Goal: Use online tool/utility

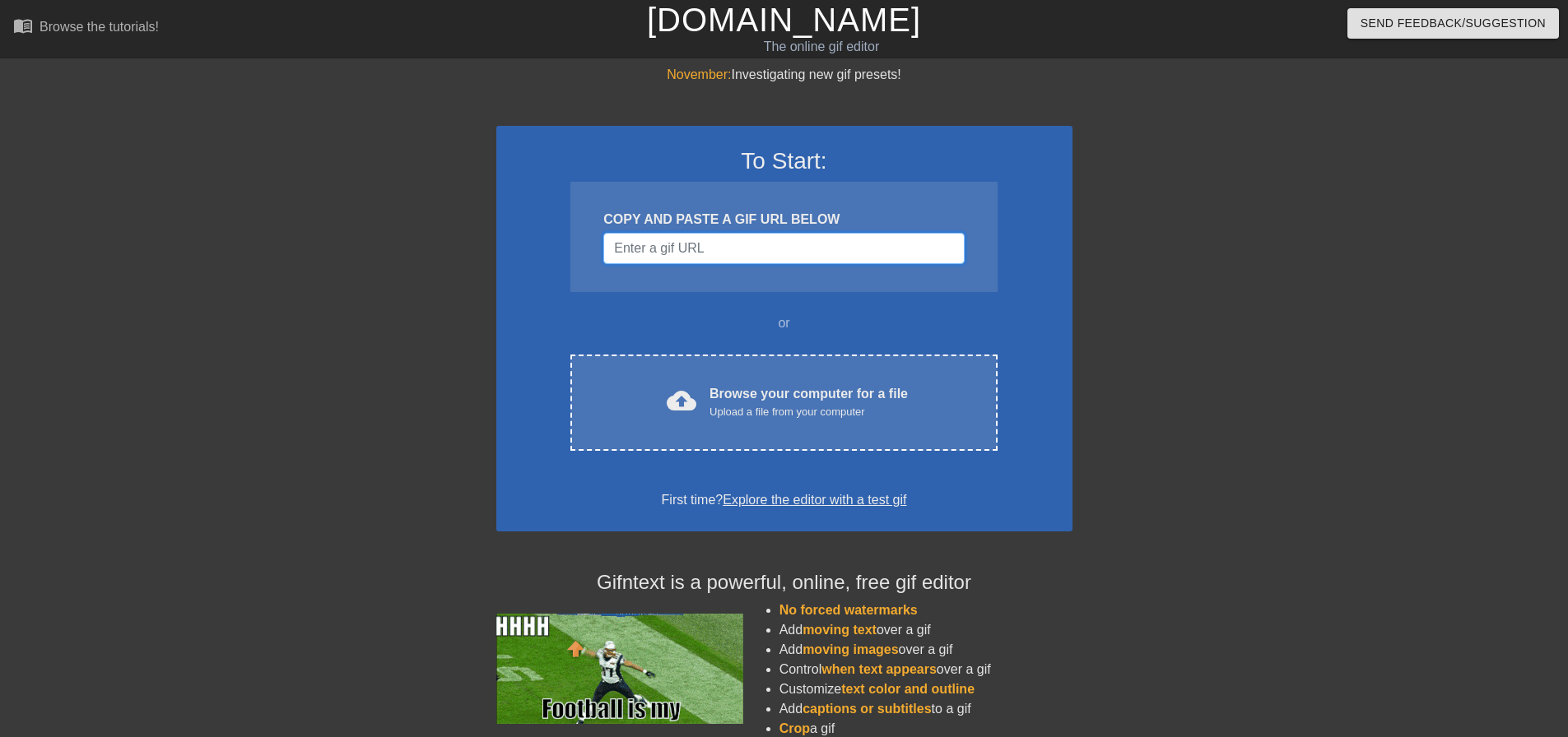
click at [708, 250] on input "Username" at bounding box center [783, 248] width 361 height 31
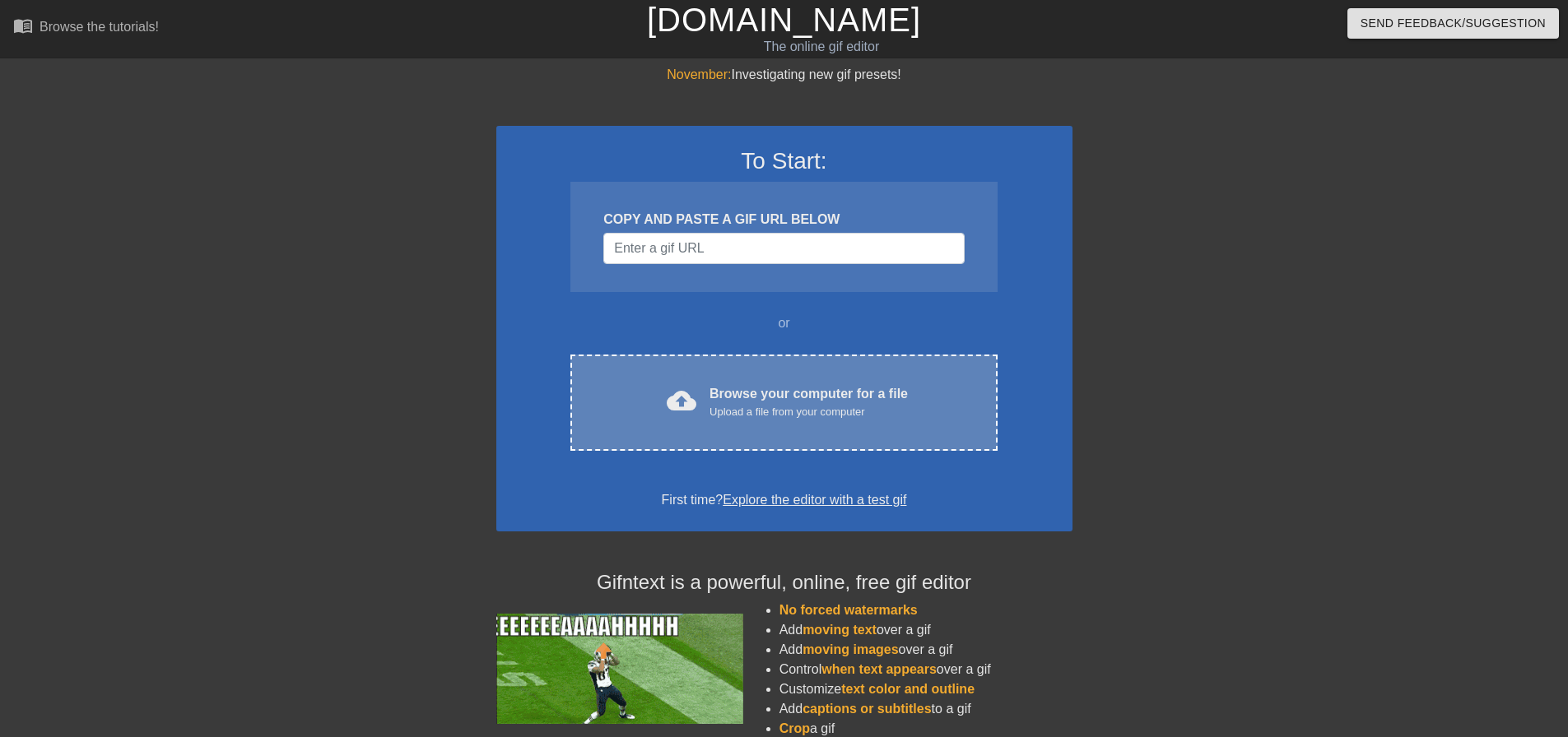
click at [757, 396] on div "Browse your computer for a file Upload a file from your computer" at bounding box center [808, 402] width 198 height 36
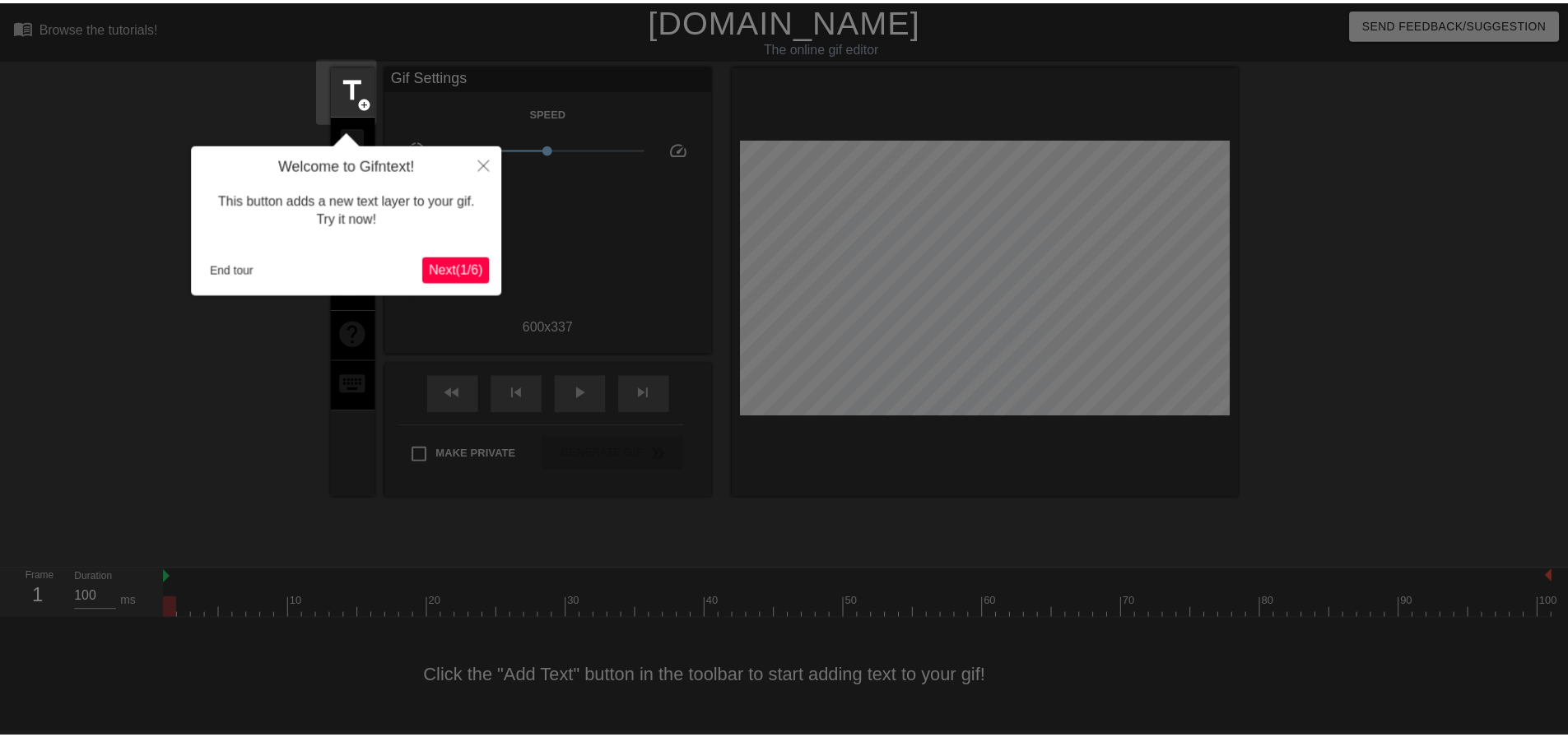
scroll to position [8, 0]
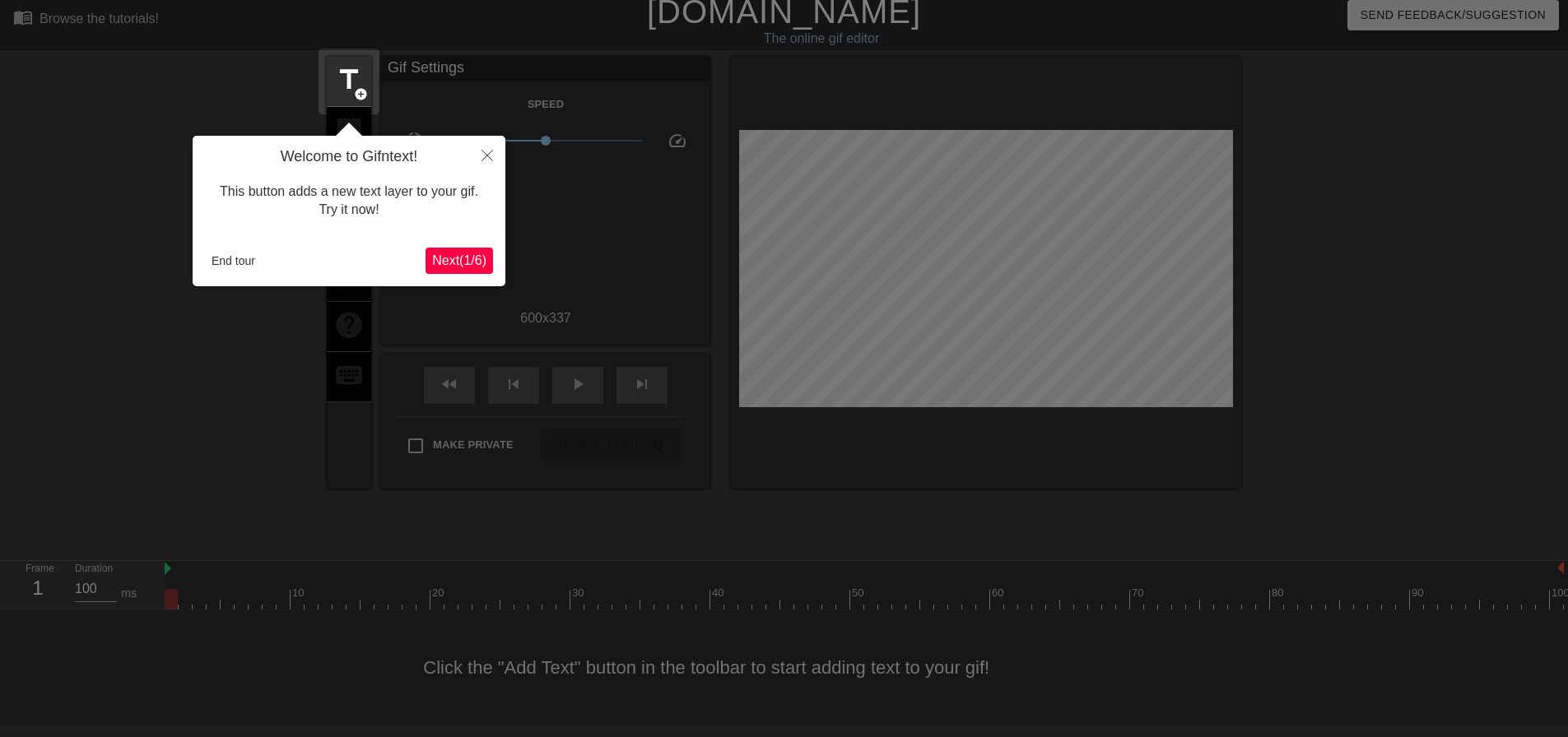
click at [449, 267] on span "Next ( 1 / 6 )" at bounding box center [459, 260] width 55 height 14
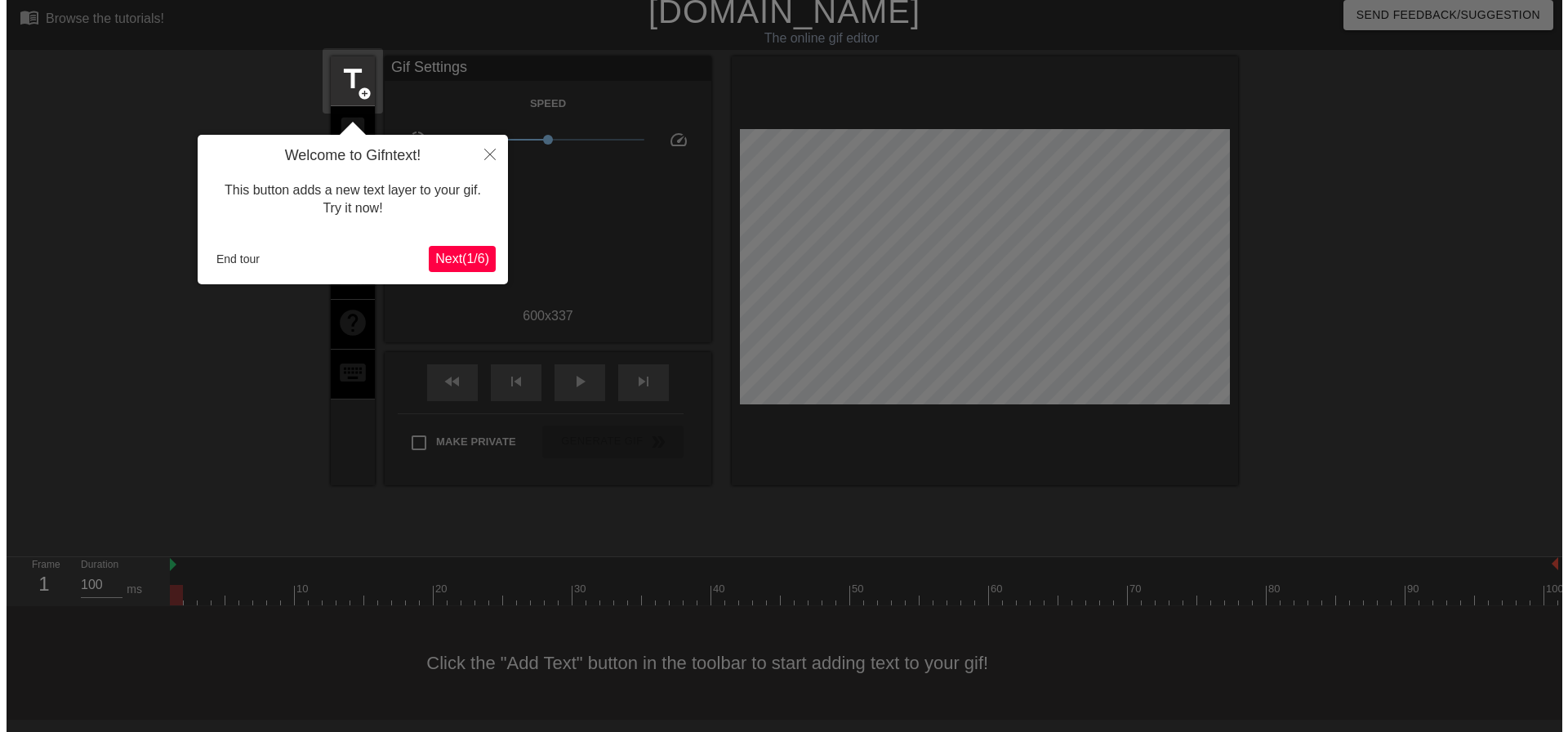
scroll to position [0, 0]
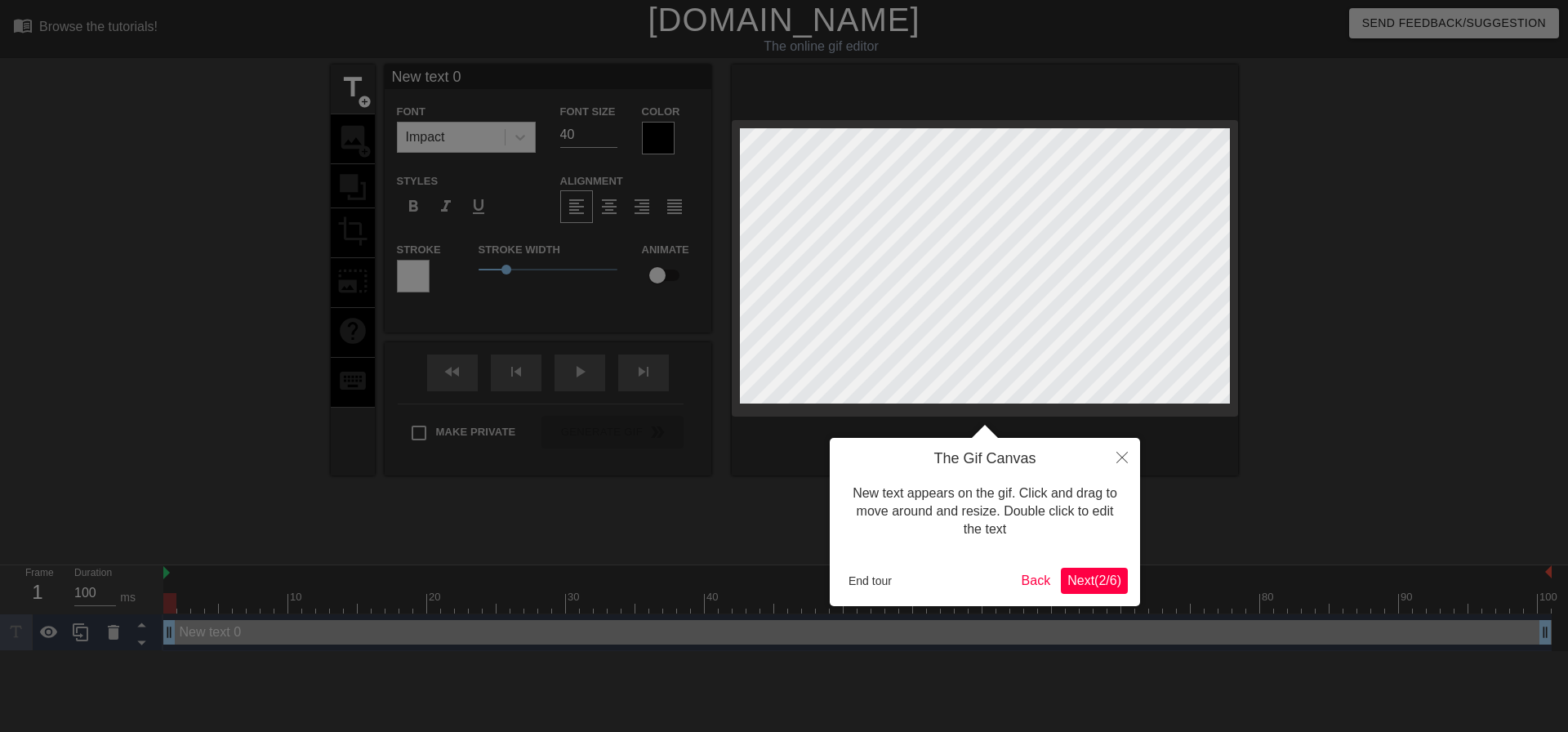
click at [1103, 584] on span "Next ( 2 / 6 )" at bounding box center [1095, 581] width 54 height 14
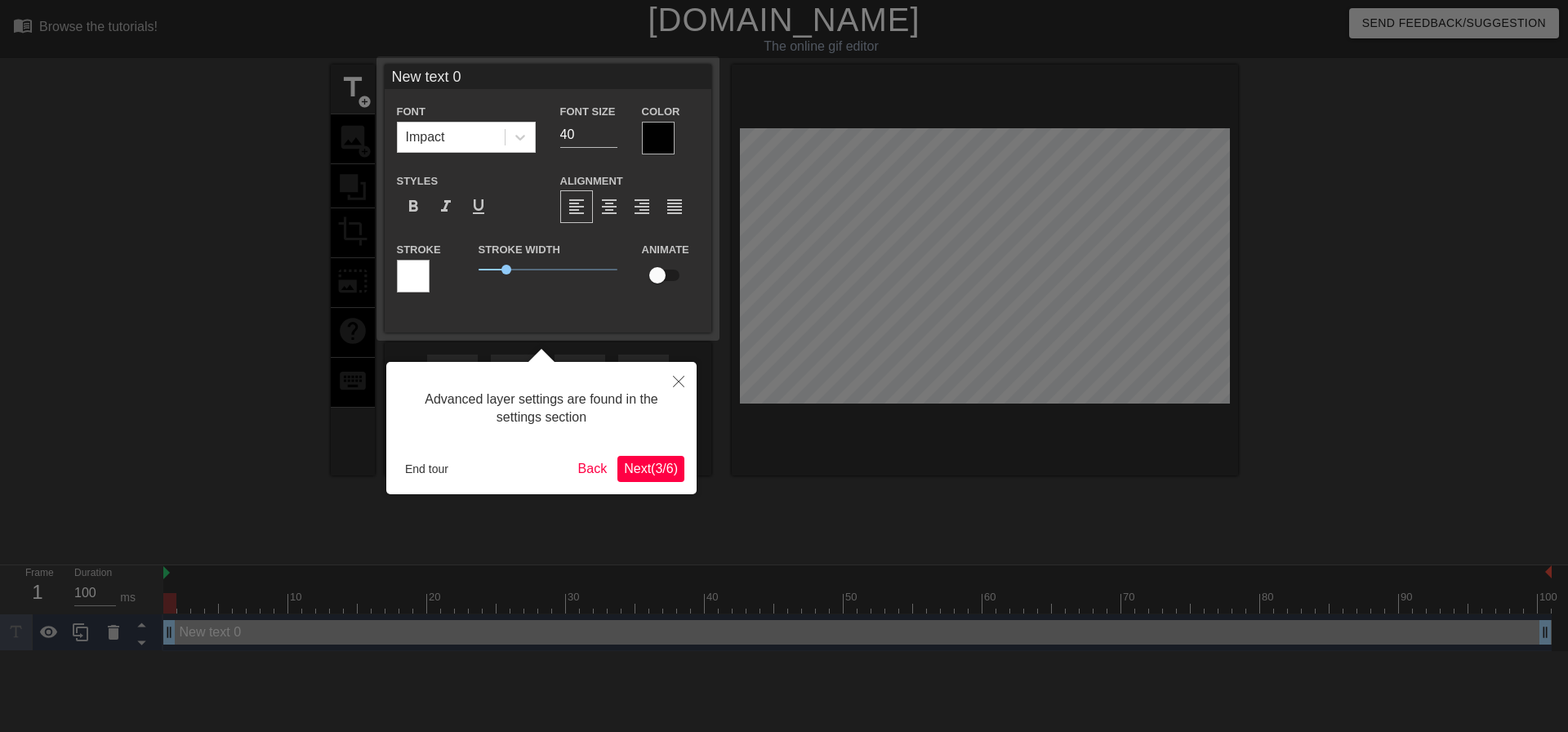
click at [638, 472] on span "Next ( 3 / 6 )" at bounding box center [651, 468] width 54 height 14
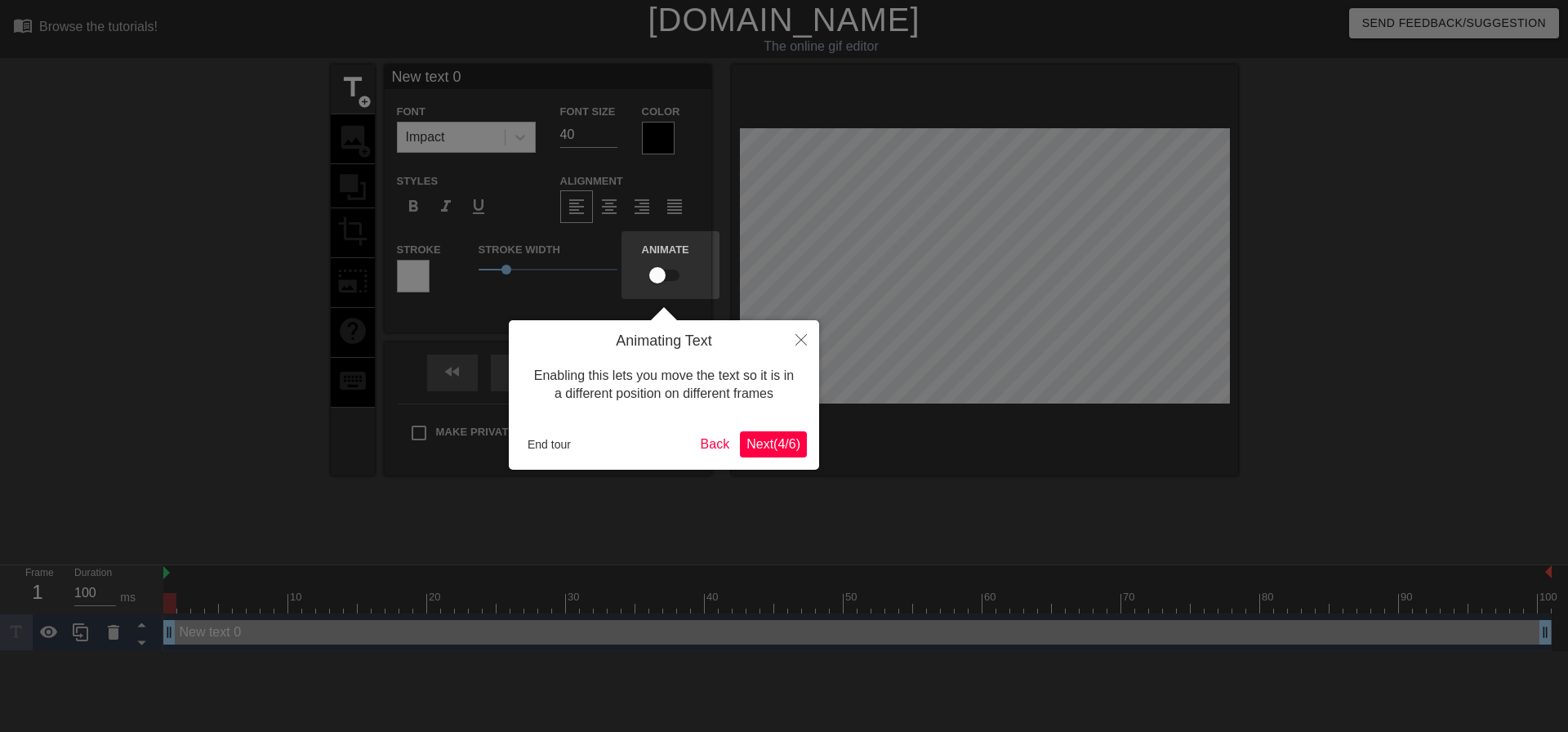
click at [759, 443] on span "Next ( 4 / 6 )" at bounding box center [774, 444] width 54 height 14
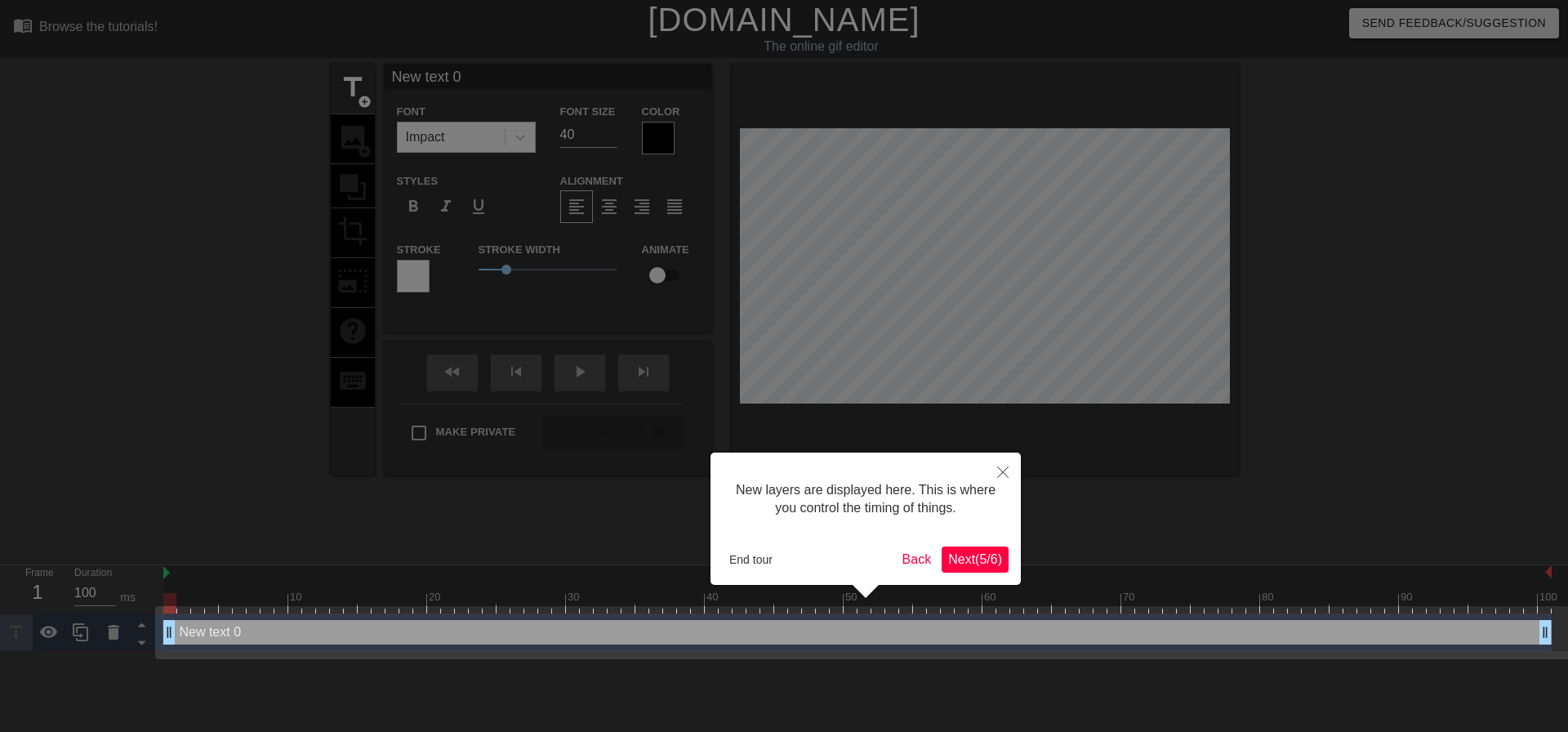
click at [999, 554] on span "Next ( 5 / 6 )" at bounding box center [975, 560] width 54 height 14
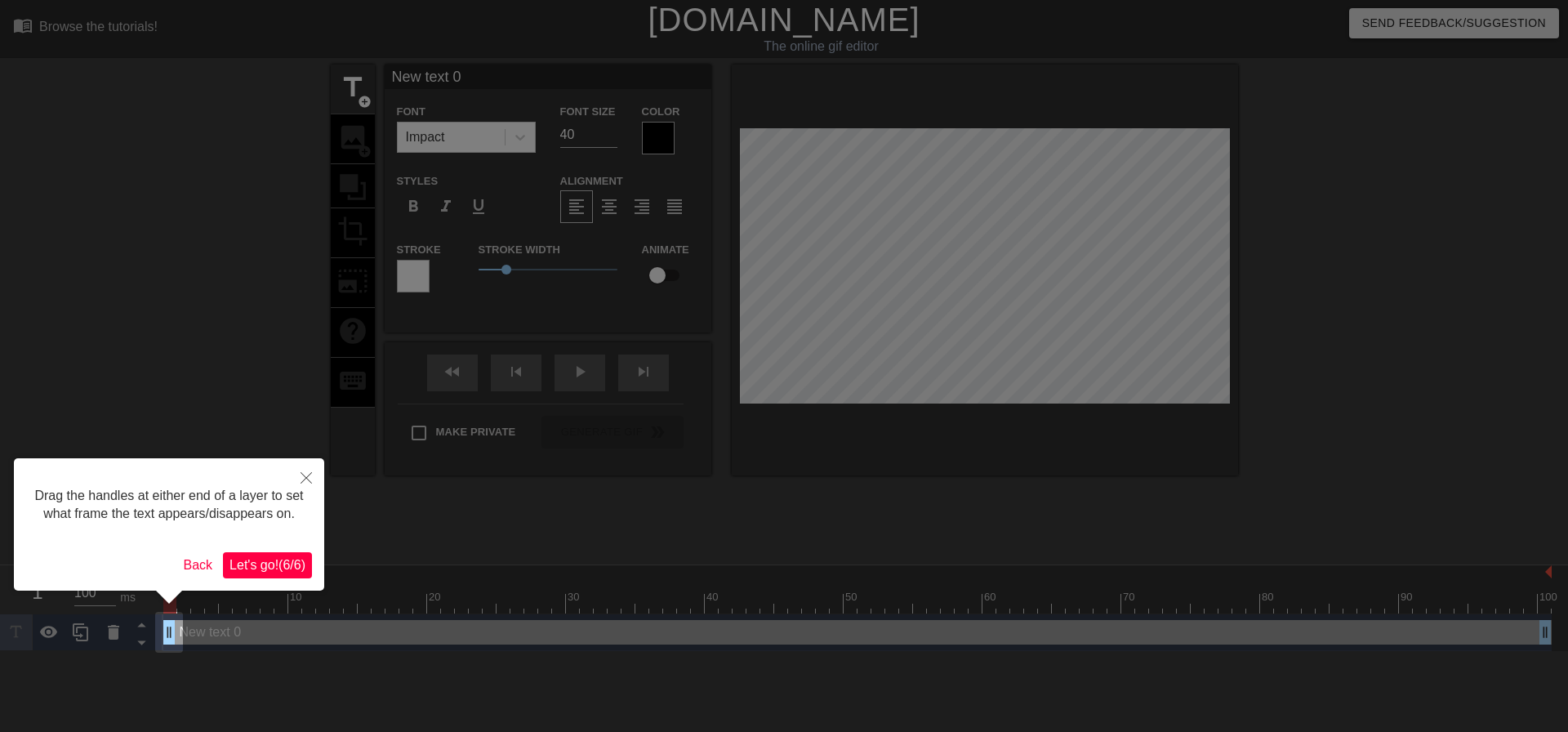
click at [276, 559] on span "Let's go! ( 6 / 6 )" at bounding box center [267, 565] width 76 height 14
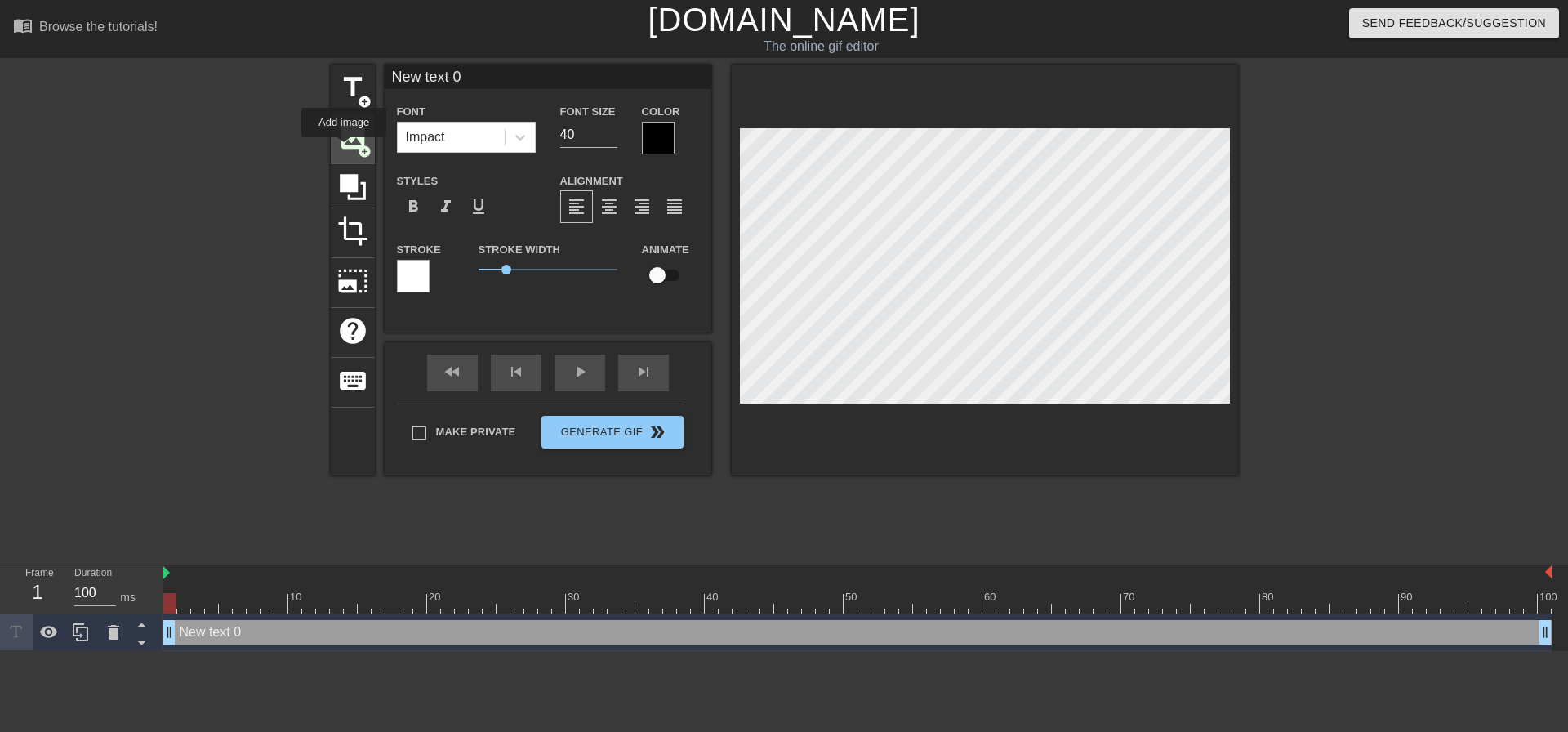
click at [344, 149] on span "image" at bounding box center [352, 137] width 31 height 31
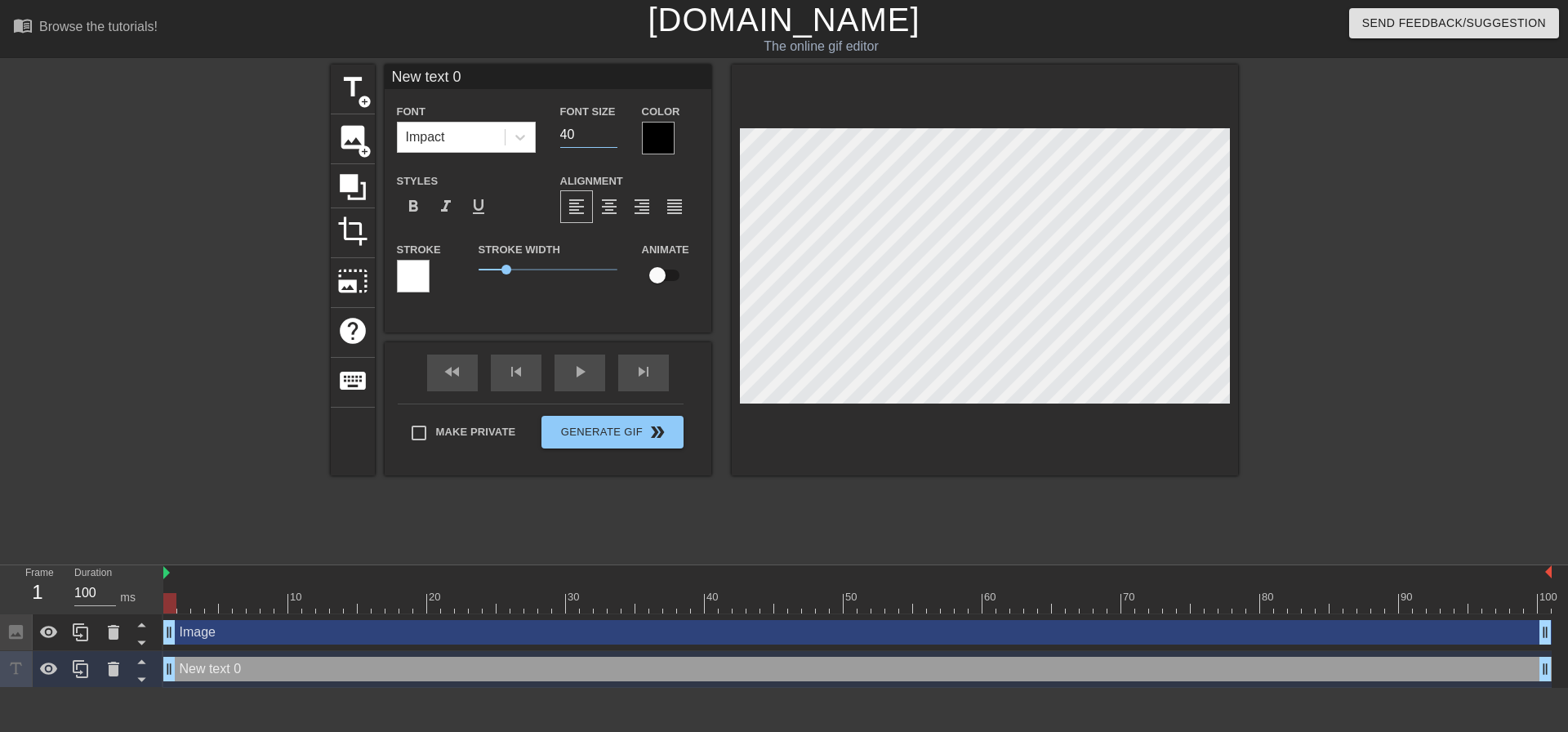
drag, startPoint x: 579, startPoint y: 134, endPoint x: 552, endPoint y: 130, distance: 27.3
click at [550, 130] on div "Font Size 40" at bounding box center [588, 128] width 81 height 53
type input "0"
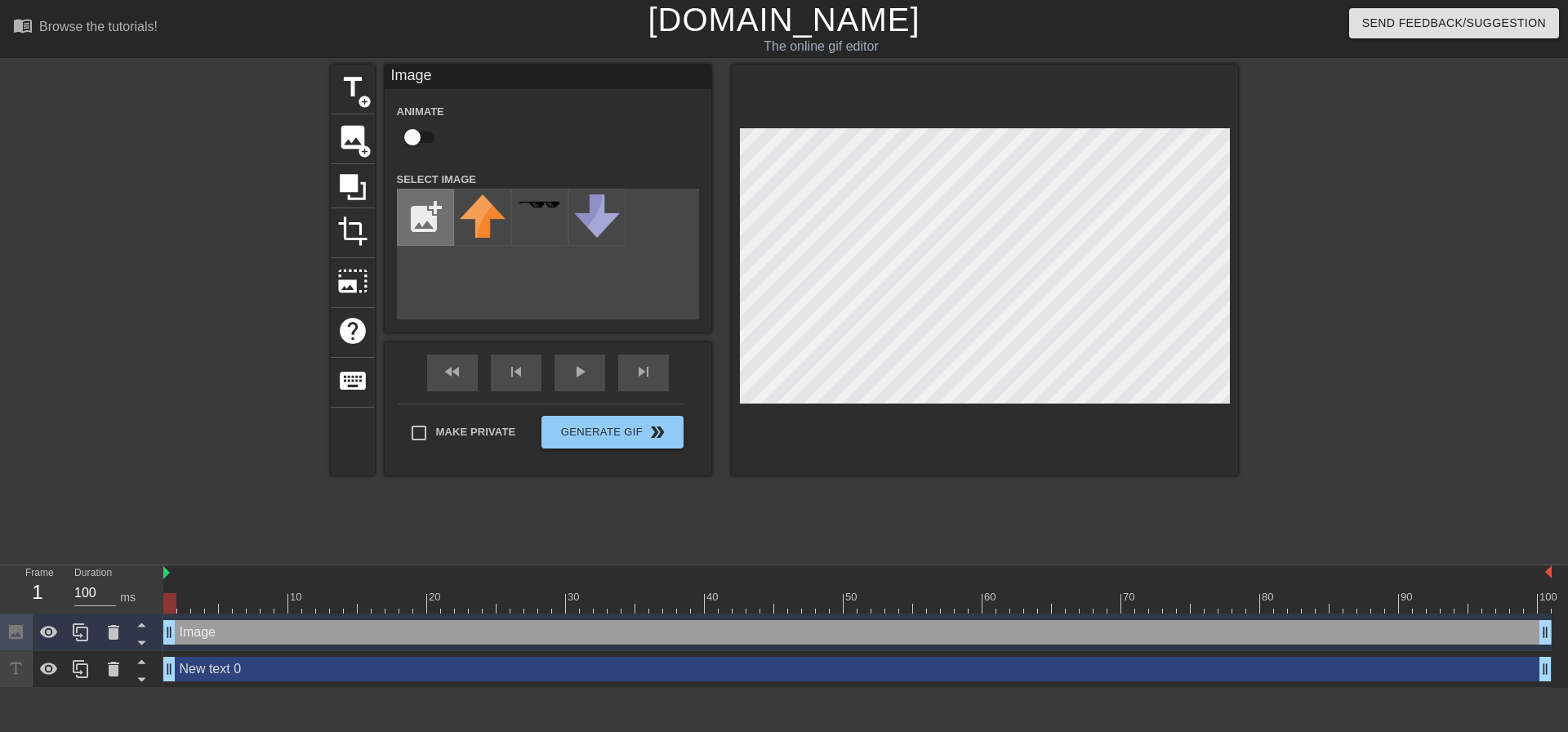
click at [424, 221] on input "file" at bounding box center [424, 216] width 55 height 55
type input "C:\fakepath\Astel_naturalborn_of_the_void_by_yare_yare_dong_df10azx-pre.webp"
click at [493, 227] on div at bounding box center [482, 217] width 57 height 57
click at [1342, 201] on div at bounding box center [1380, 310] width 245 height 490
click at [1401, 283] on div at bounding box center [1380, 310] width 245 height 490
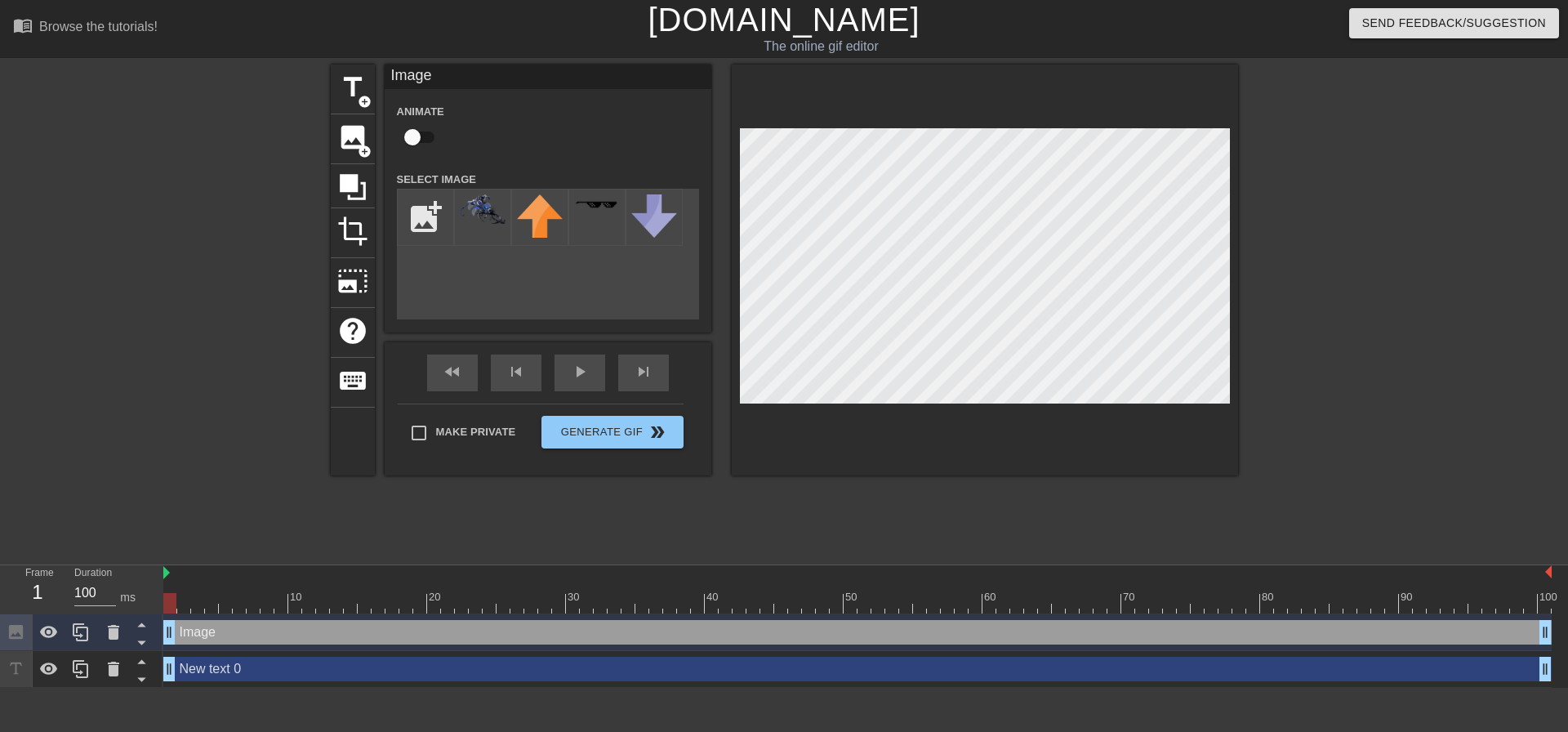
click at [1403, 209] on div at bounding box center [1380, 310] width 245 height 490
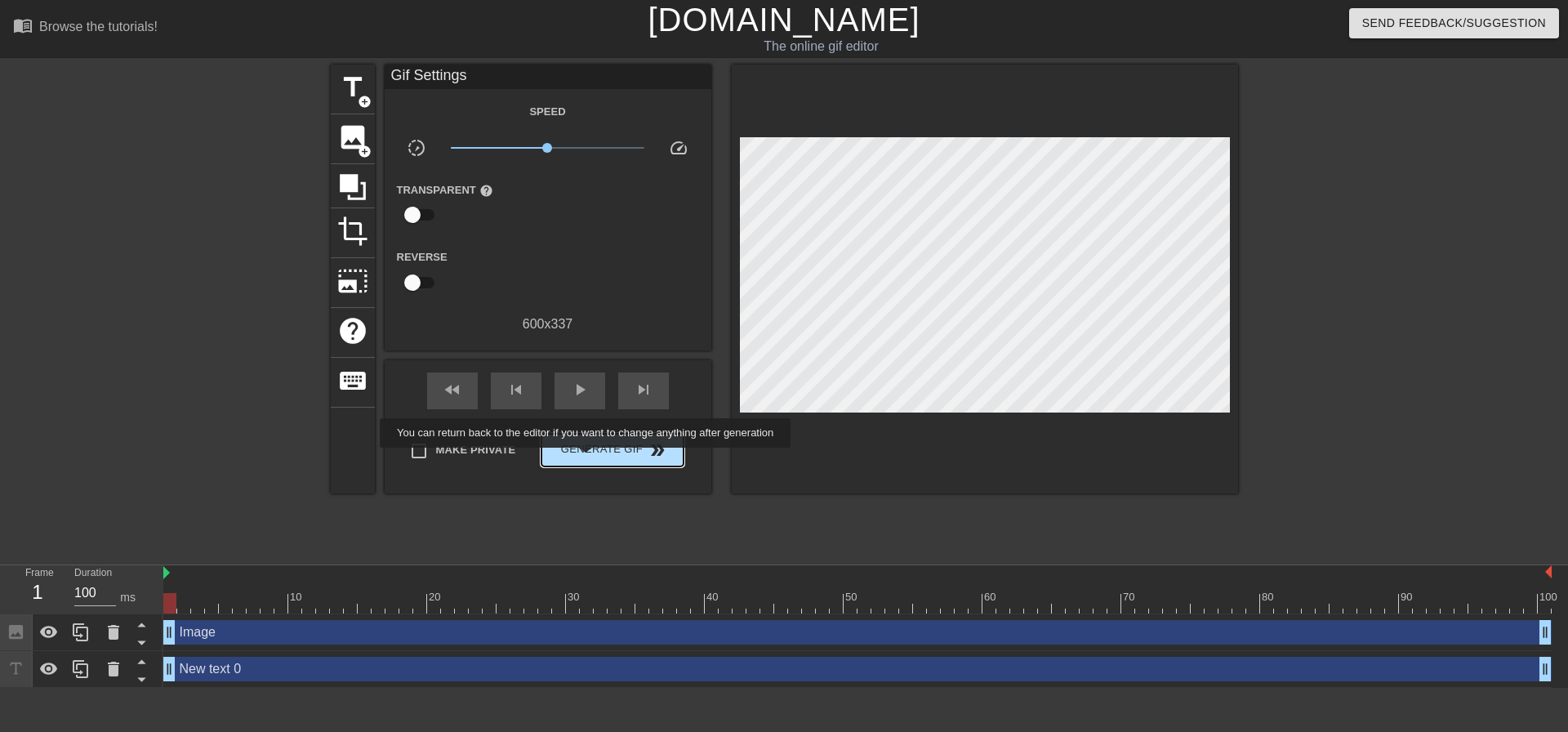
click at [587, 459] on button "Generate Gif double_arrow" at bounding box center [612, 449] width 141 height 32
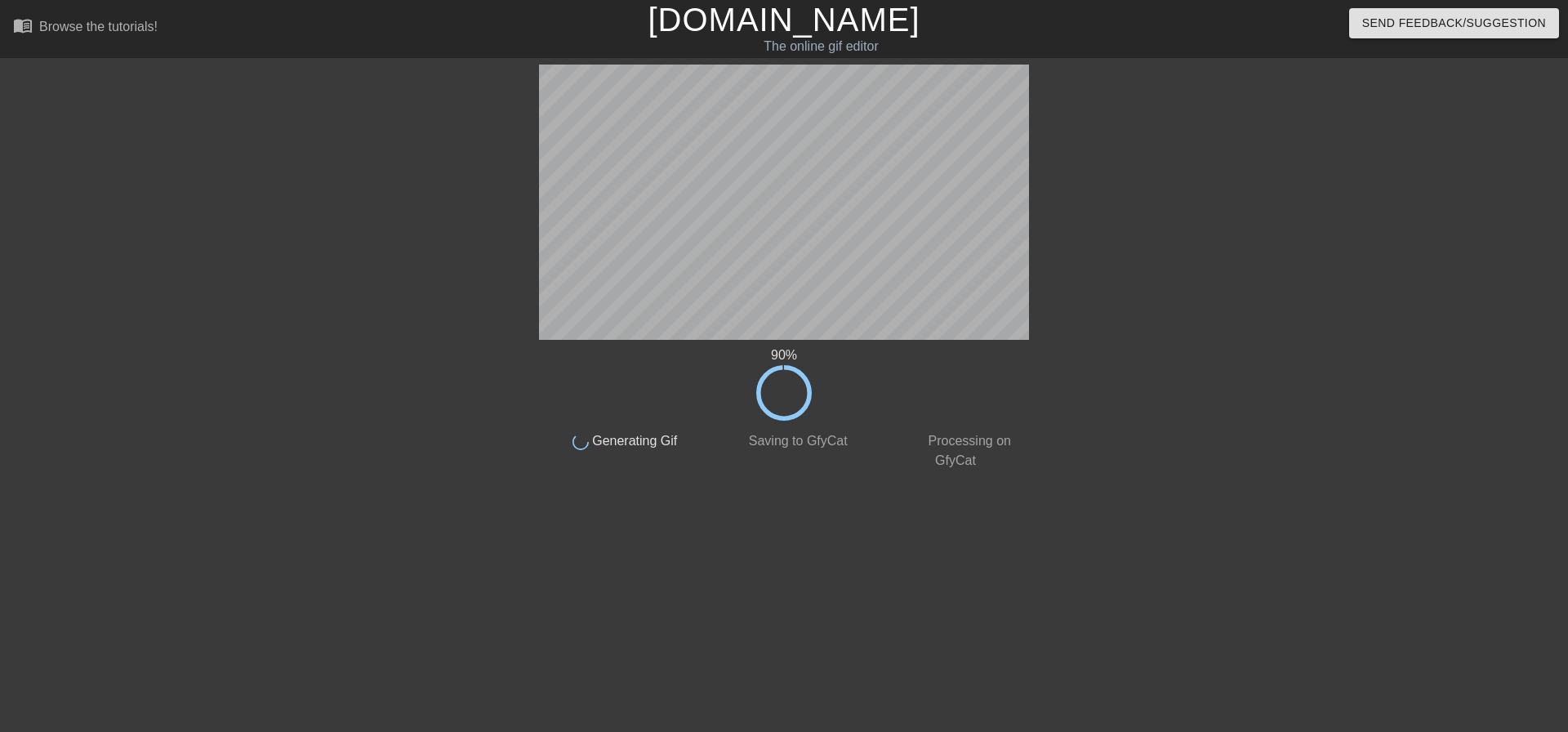
click at [1278, 179] on div at bounding box center [1171, 310] width 245 height 490
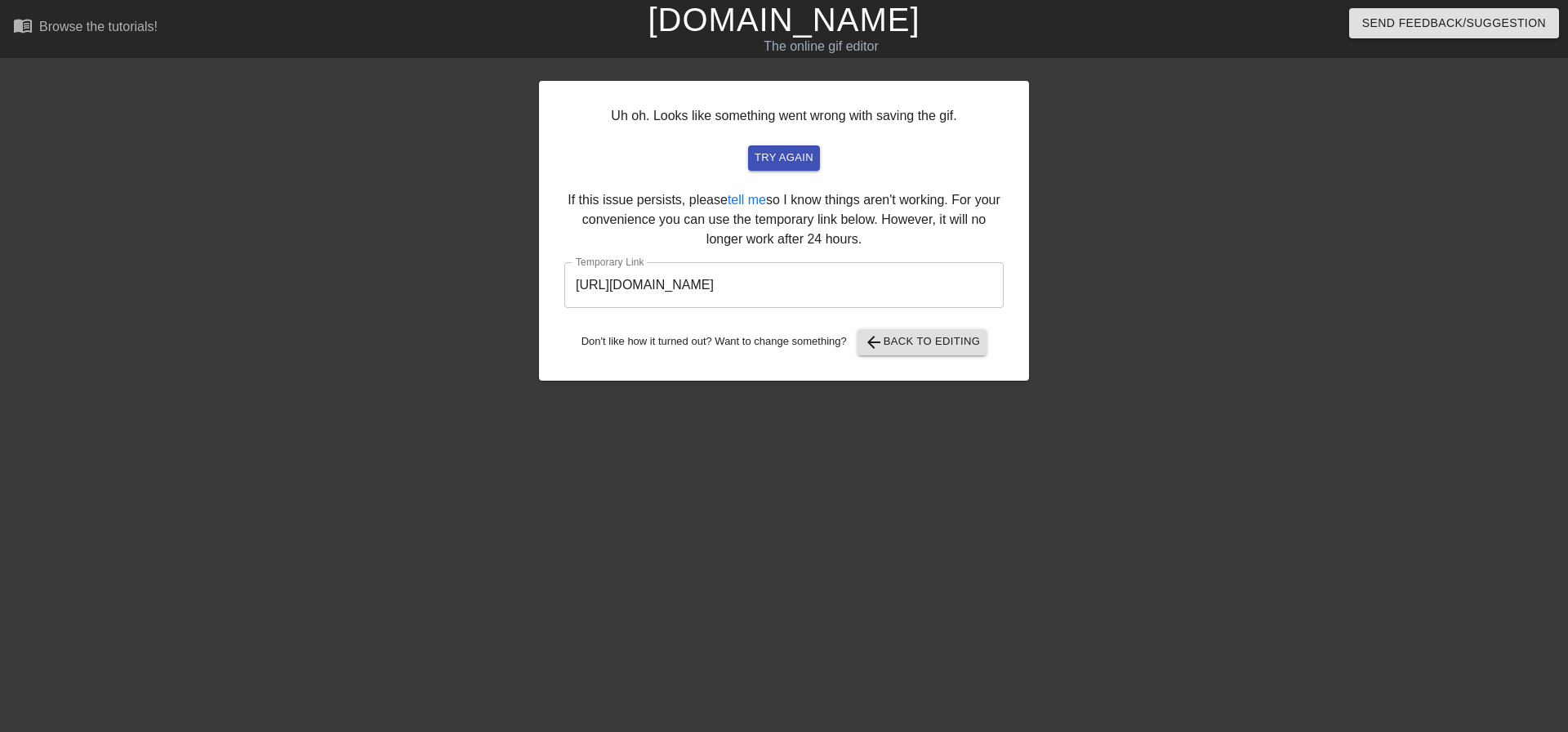
click at [939, 288] on input "[URL][DOMAIN_NAME]" at bounding box center [784, 285] width 439 height 46
drag, startPoint x: 929, startPoint y: 287, endPoint x: 559, endPoint y: 300, distance: 370.2
click at [559, 300] on div "Uh oh. Looks like something went wrong with saving the gif. try again If this i…" at bounding box center [784, 230] width 490 height 299
